Goal: Navigation & Orientation: Go to known website

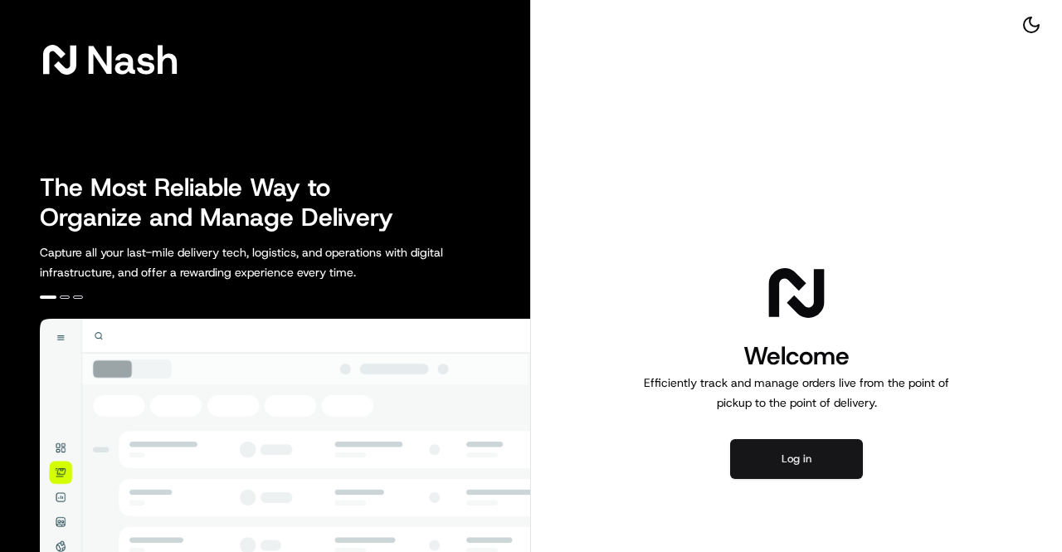
click at [777, 455] on button "Log in" at bounding box center [796, 459] width 133 height 40
